Goal: Transaction & Acquisition: Subscribe to service/newsletter

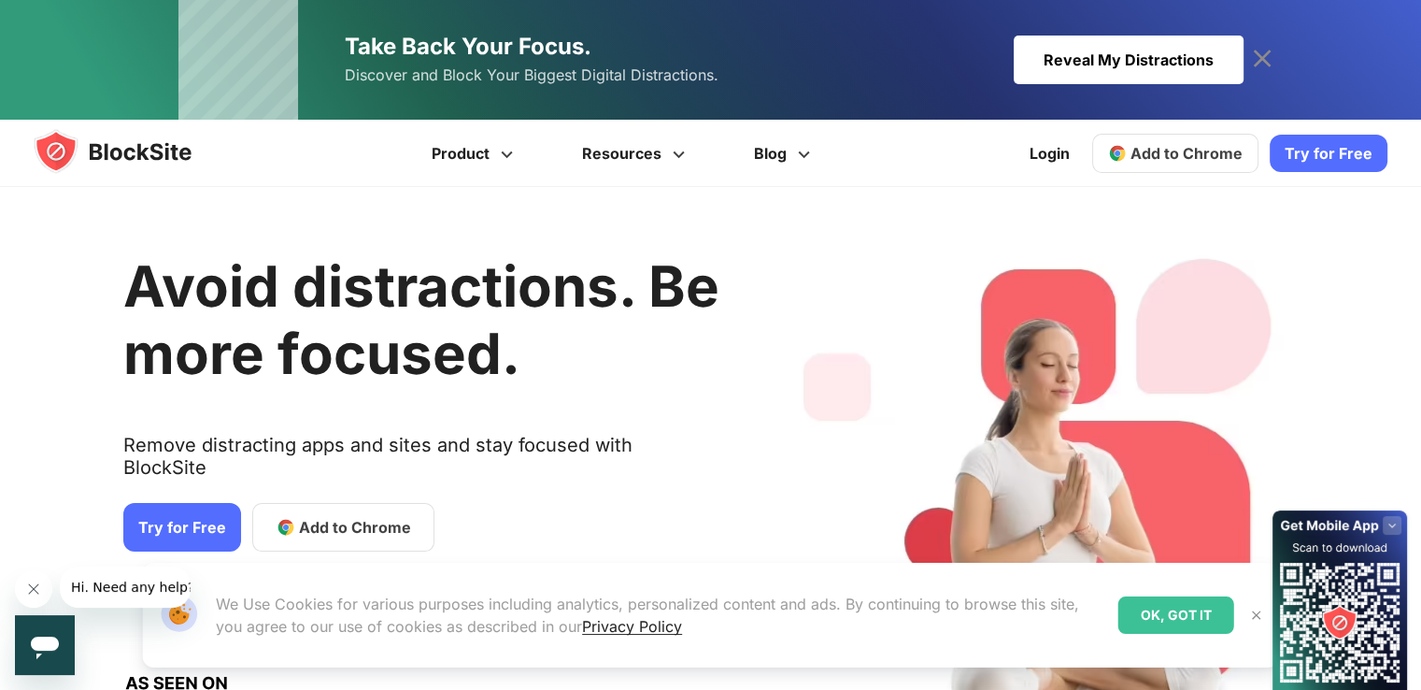
click at [156, 451] on div "Avoid distractions. Be more focused. Remove distracting apps and sites and stay…" at bounding box center [421, 489] width 596 height 549
click at [165, 510] on link "Try for Free" at bounding box center [182, 527] width 118 height 49
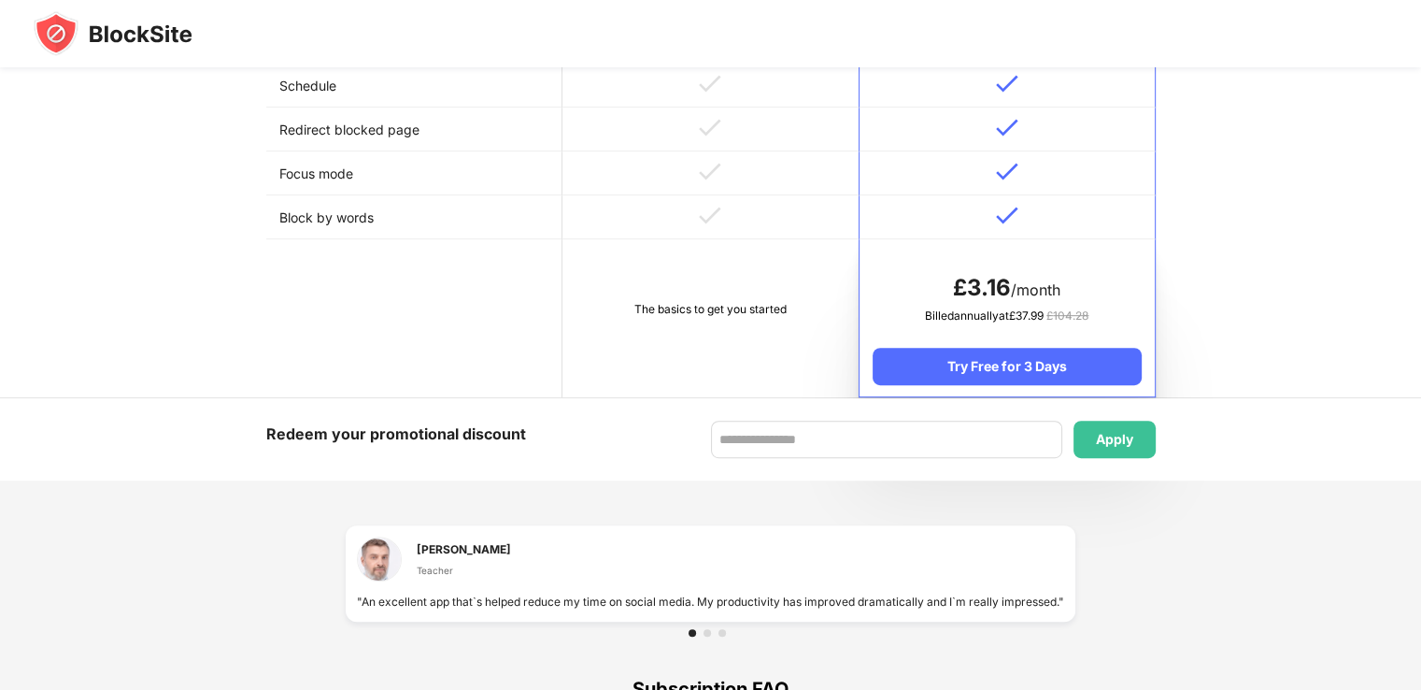
scroll to position [919, 0]
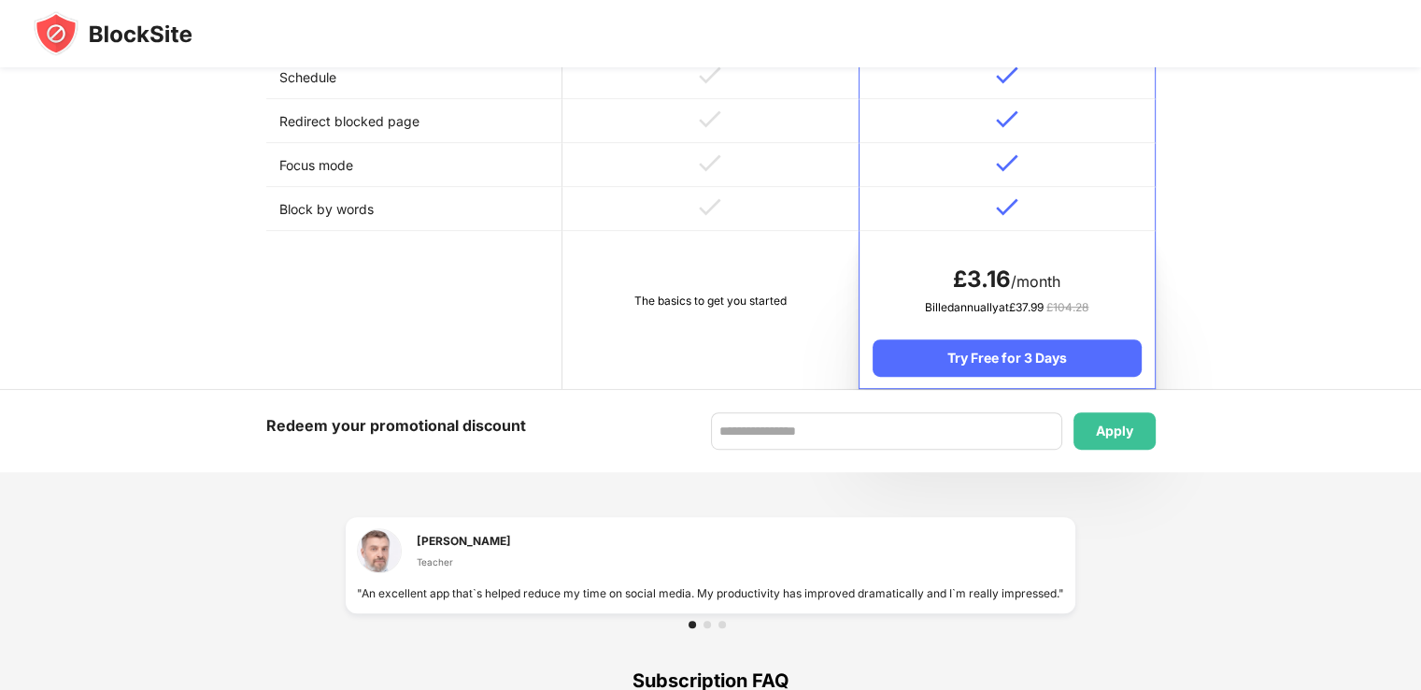
click at [662, 238] on td "The basics to get you started" at bounding box center [711, 310] width 296 height 158
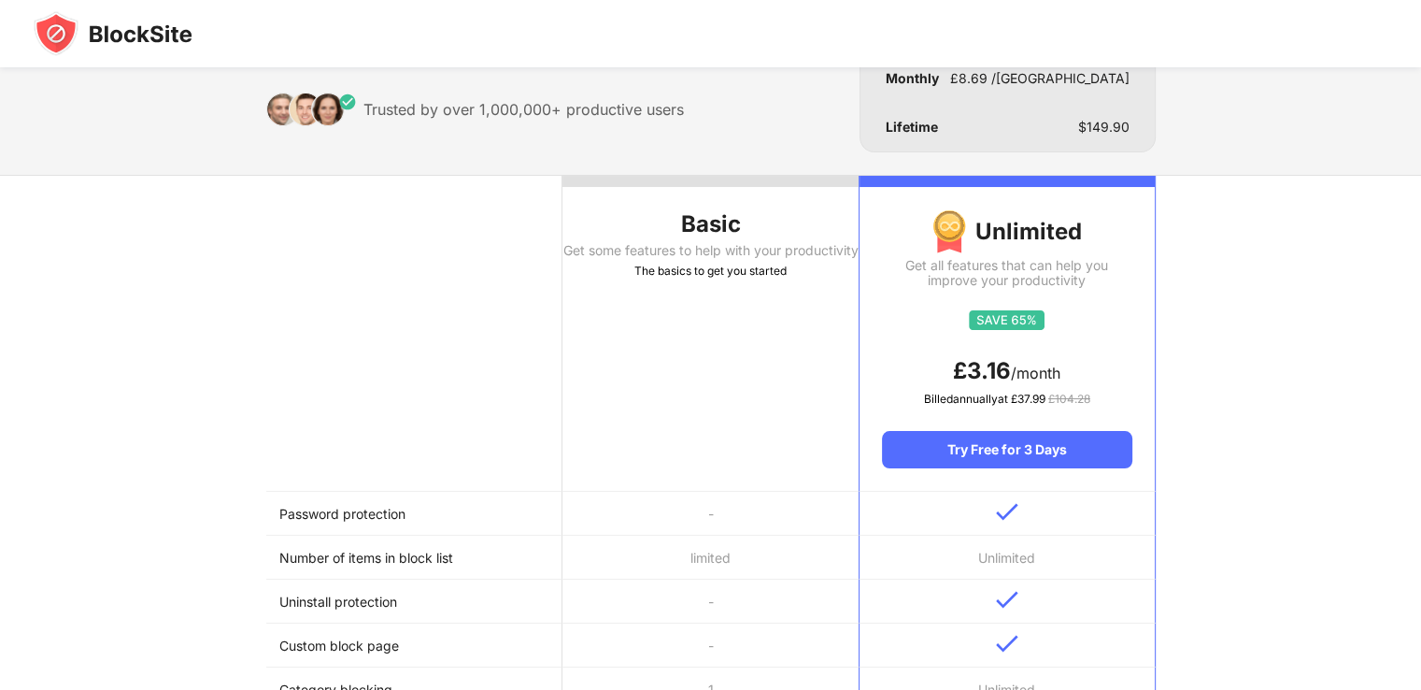
scroll to position [0, 0]
